Goal: Task Accomplishment & Management: Manage account settings

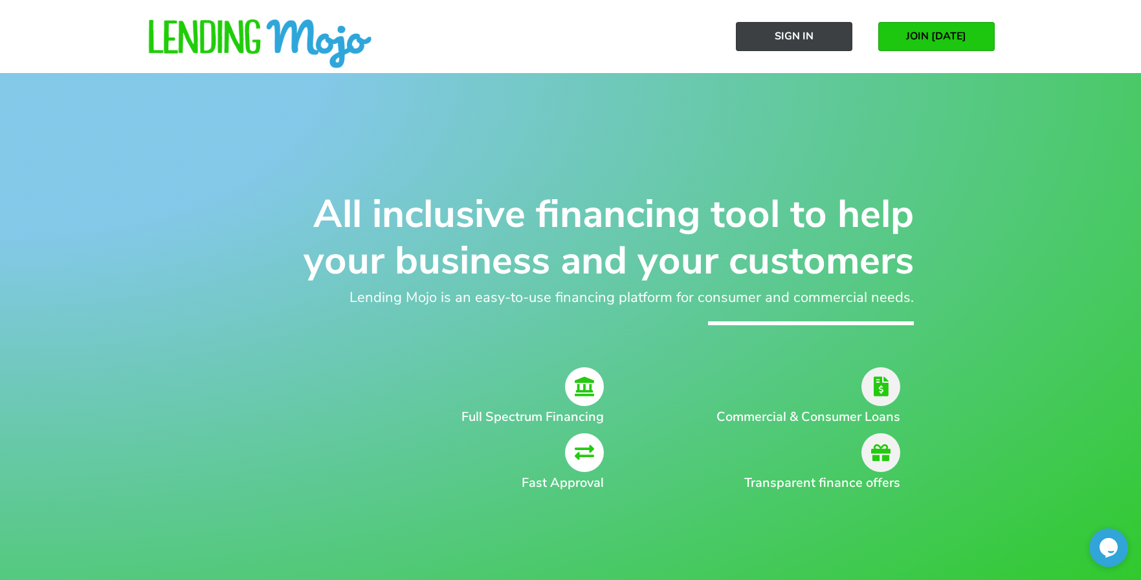
click at [776, 43] on link "Sign In" at bounding box center [794, 36] width 116 height 29
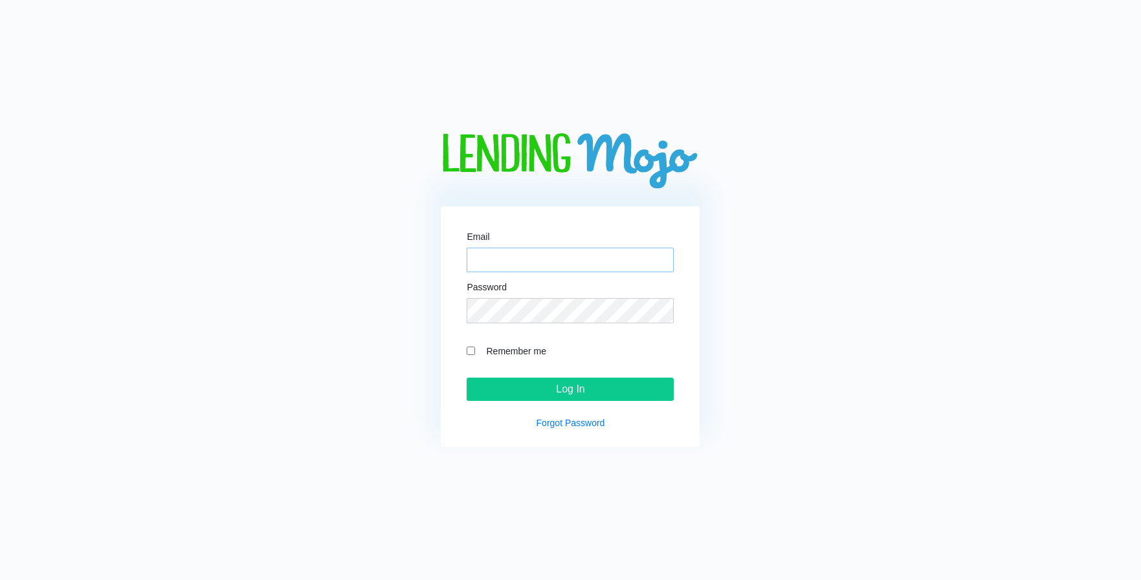
click at [551, 259] on input "Email" at bounding box center [569, 260] width 207 height 25
type input "[PERSON_NAME][EMAIL_ADDRESS][DOMAIN_NAME]"
click at [530, 395] on input "Log In" at bounding box center [569, 389] width 207 height 23
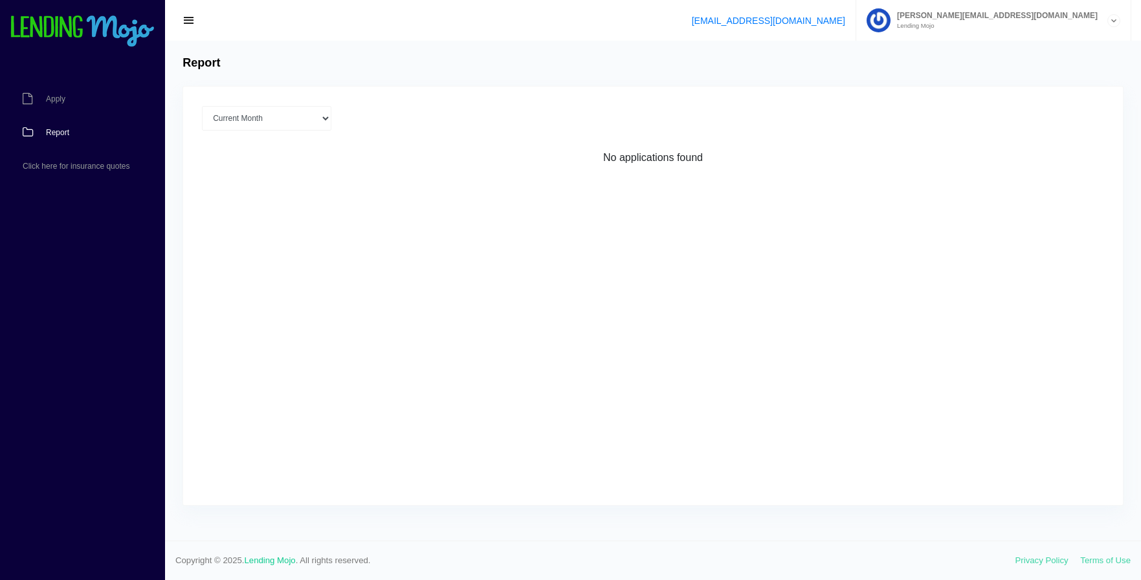
click at [1073, 31] on div "[PERSON_NAME][EMAIL_ADDRESS][DOMAIN_NAME] Lending Mojo" at bounding box center [1005, 20] width 230 height 41
click at [1010, 49] on link "Manage Account" at bounding box center [993, 52] width 273 height 18
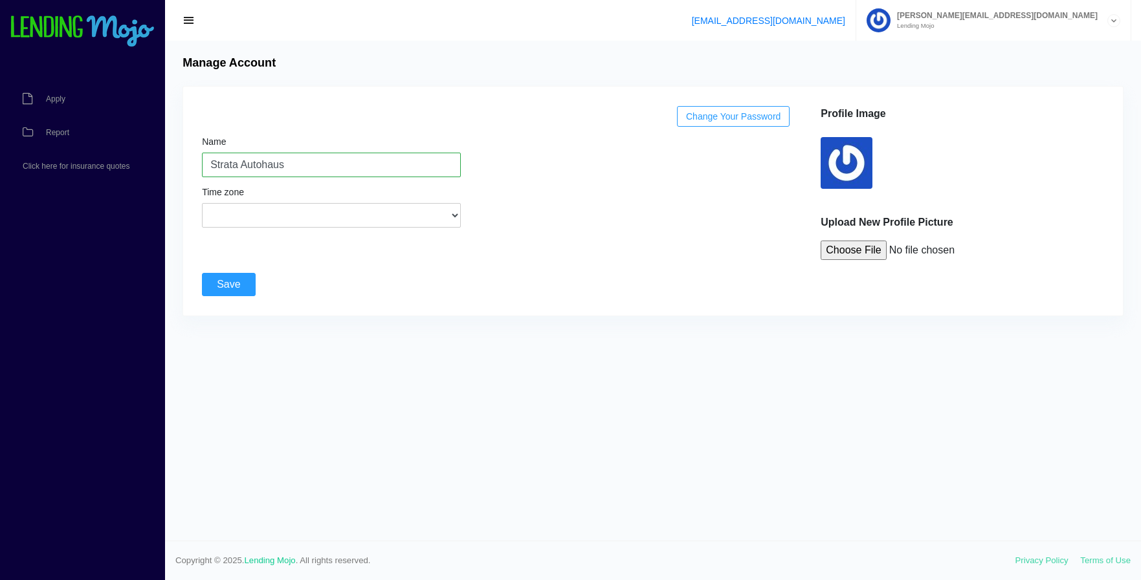
click at [861, 256] on input "file" at bounding box center [918, 250] width 196 height 19
type input "C:\fakepath\favicon.png"
click at [258, 122] on div "Name Strata Autohaus Time zone (GMT-12:00) International Date Line West (GMT-11…" at bounding box center [331, 175] width 259 height 106
click at [196, 21] on button "button" at bounding box center [189, 21] width 28 height 18
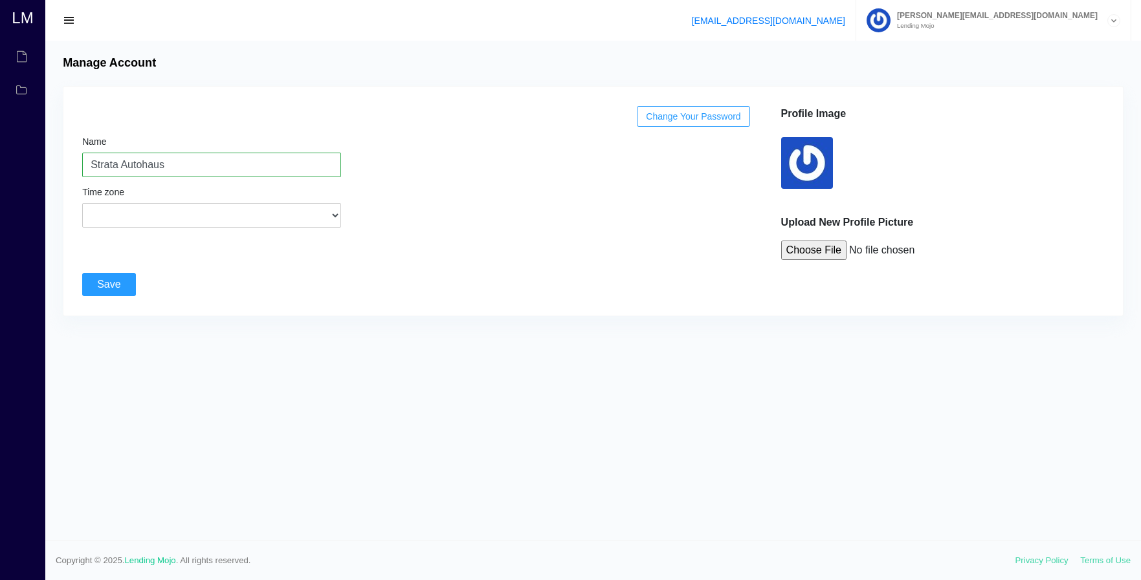
click at [69, 22] on span "button" at bounding box center [69, 21] width 13 height 14
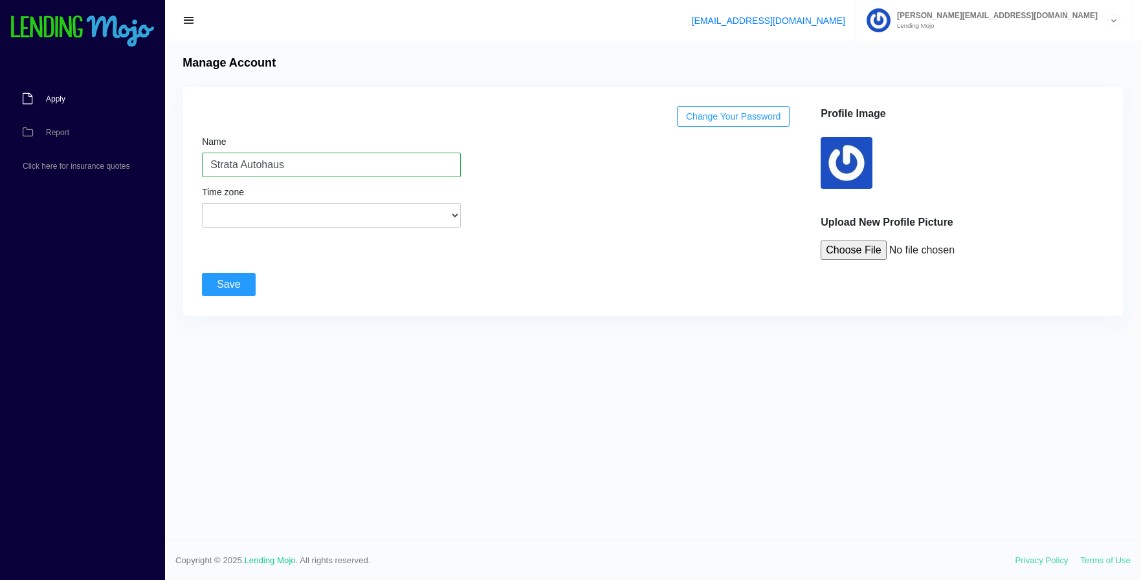
click at [55, 97] on span "Apply" at bounding box center [55, 99] width 19 height 8
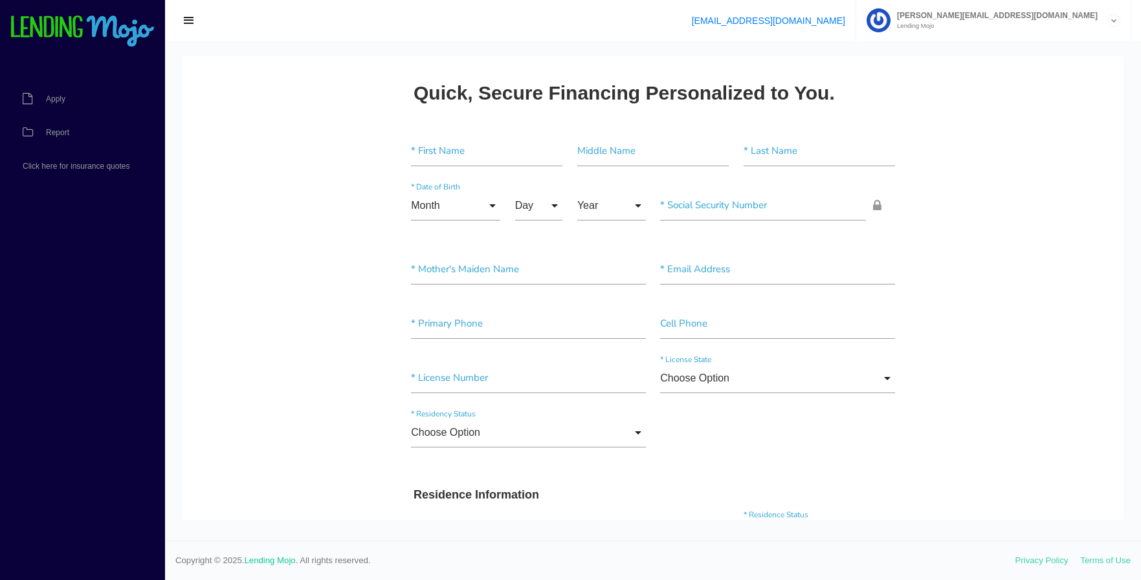
click at [186, 21] on span "button" at bounding box center [188, 21] width 13 height 14
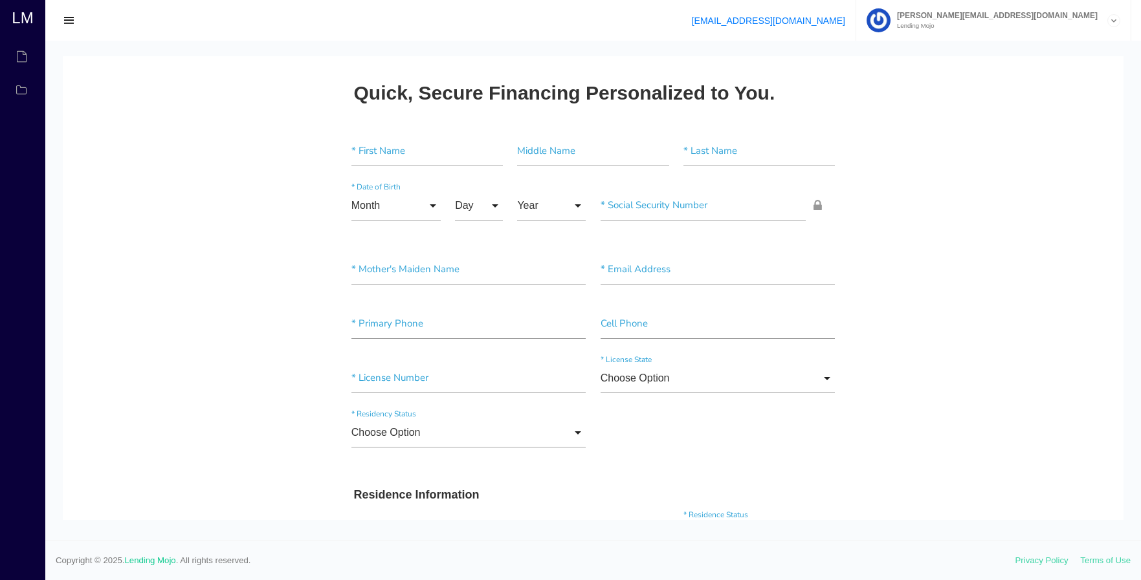
click at [67, 17] on span "button" at bounding box center [69, 21] width 13 height 14
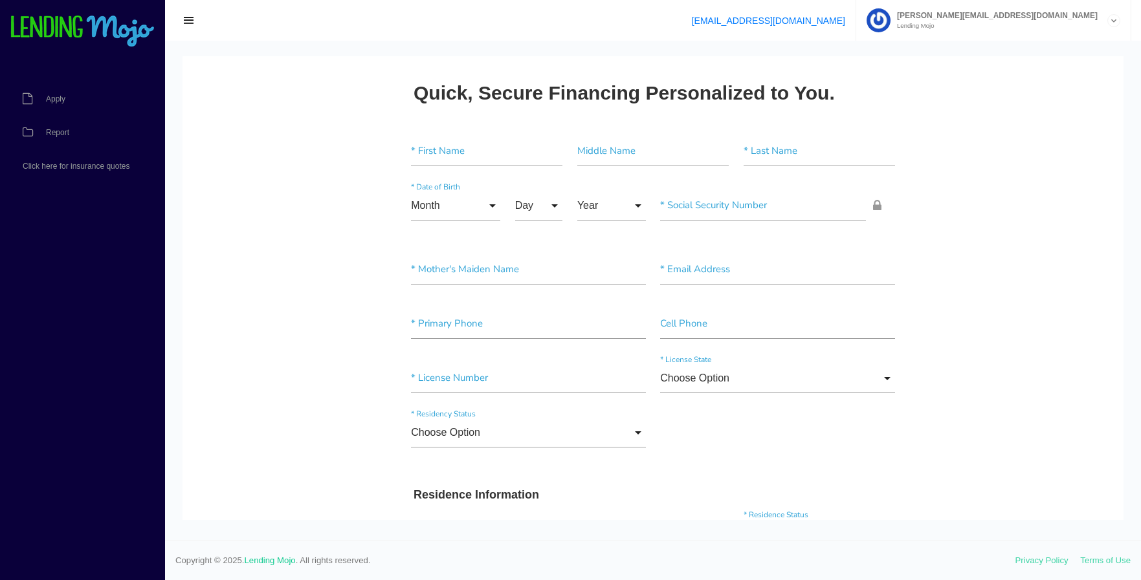
click at [1048, 22] on div "mansour@strataautohaus.com Lending Mojo" at bounding box center [998, 20] width 217 height 17
click at [1005, 49] on link "Manage Account" at bounding box center [993, 52] width 273 height 18
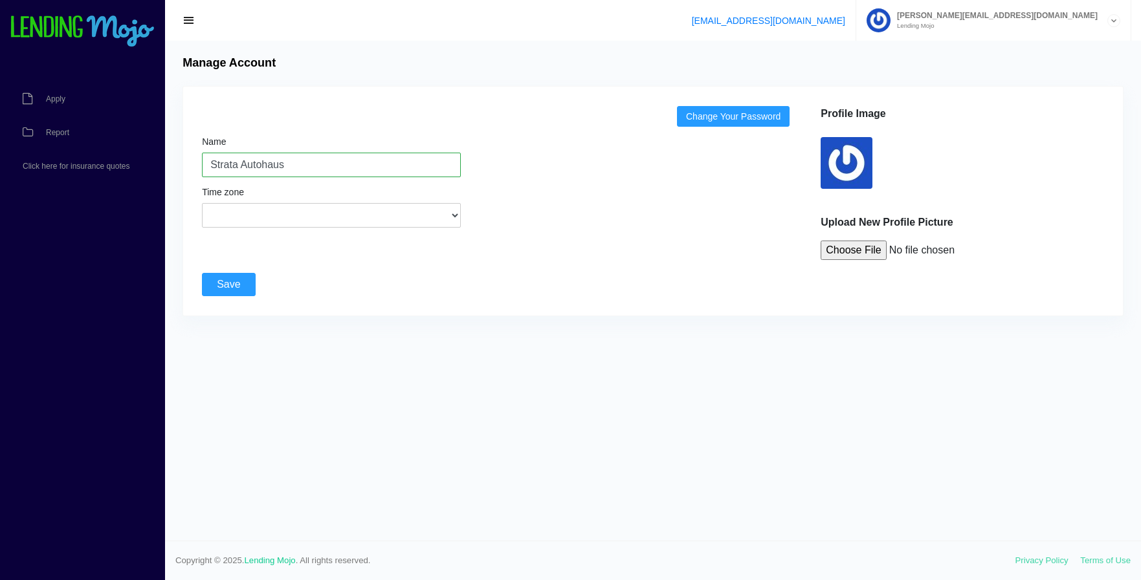
click at [730, 113] on link "Change Your Password" at bounding box center [733, 116] width 113 height 21
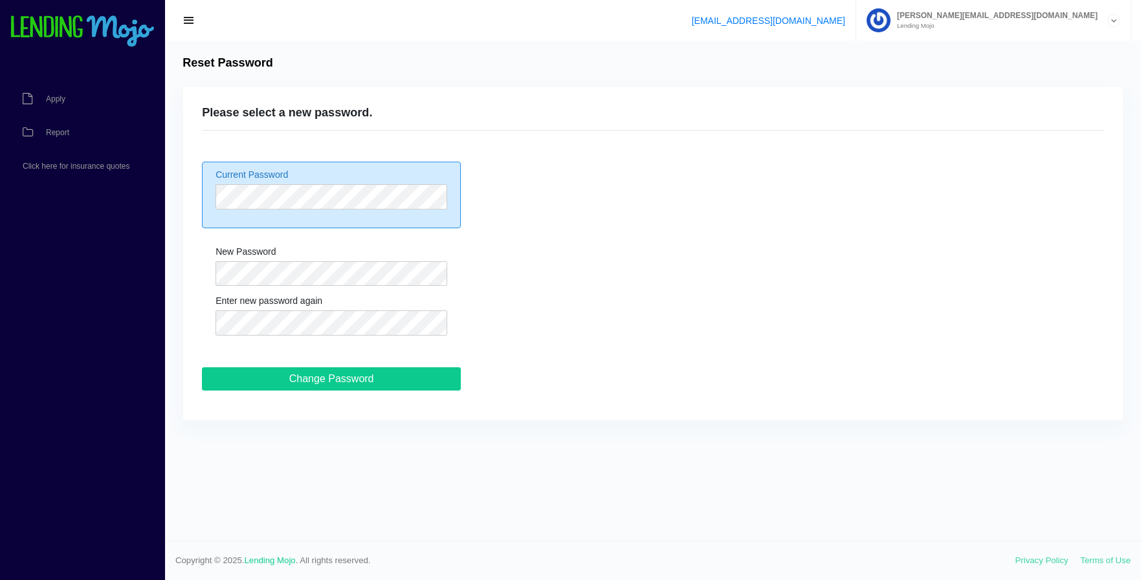
click at [265, 210] on div "Current Password" at bounding box center [331, 195] width 259 height 66
click at [268, 383] on input "Change Password" at bounding box center [331, 379] width 259 height 23
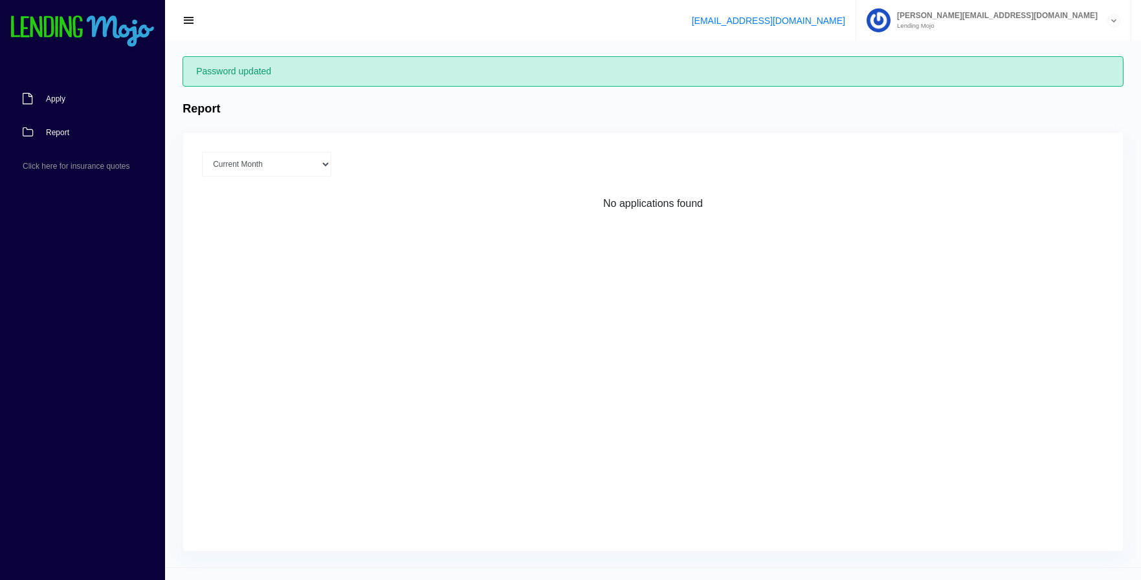
click at [56, 101] on span "Apply" at bounding box center [55, 99] width 19 height 8
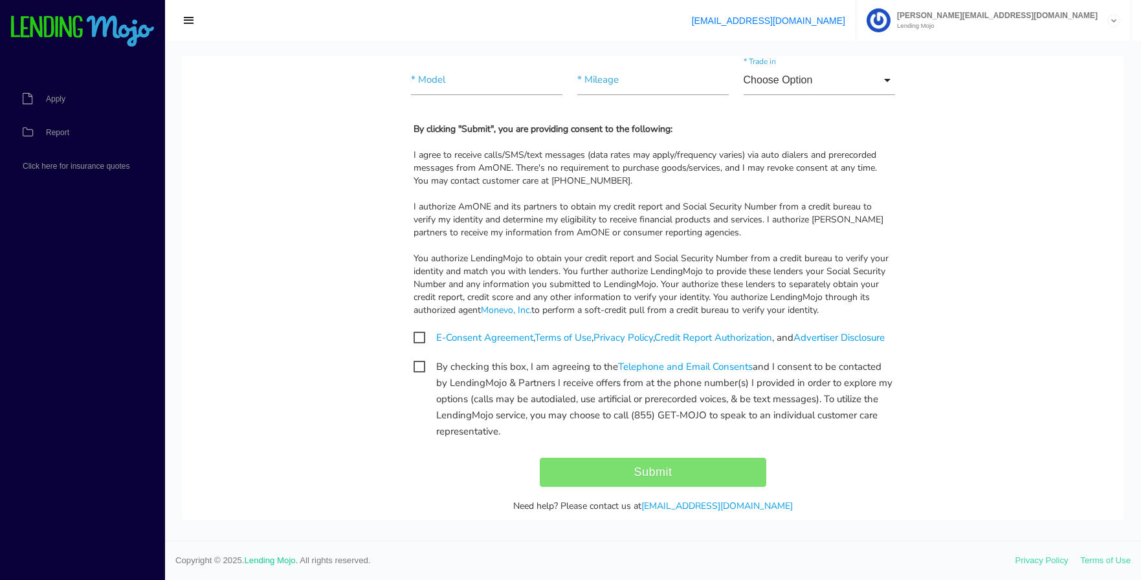
scroll to position [1250, 0]
